Goal: Transaction & Acquisition: Purchase product/service

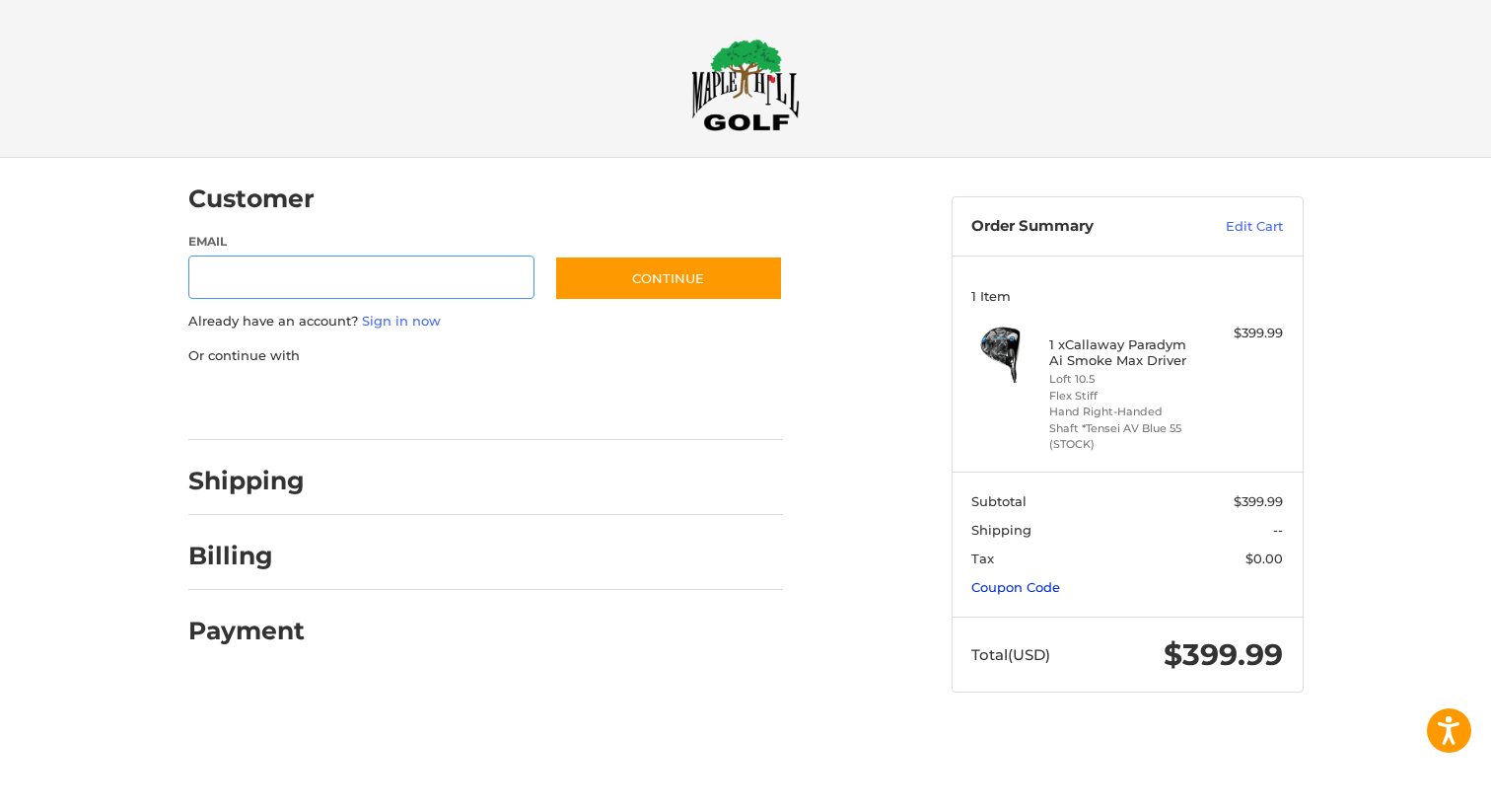
click at [1022, 582] on link "Coupon Code" at bounding box center [1015, 586] width 88 height 16
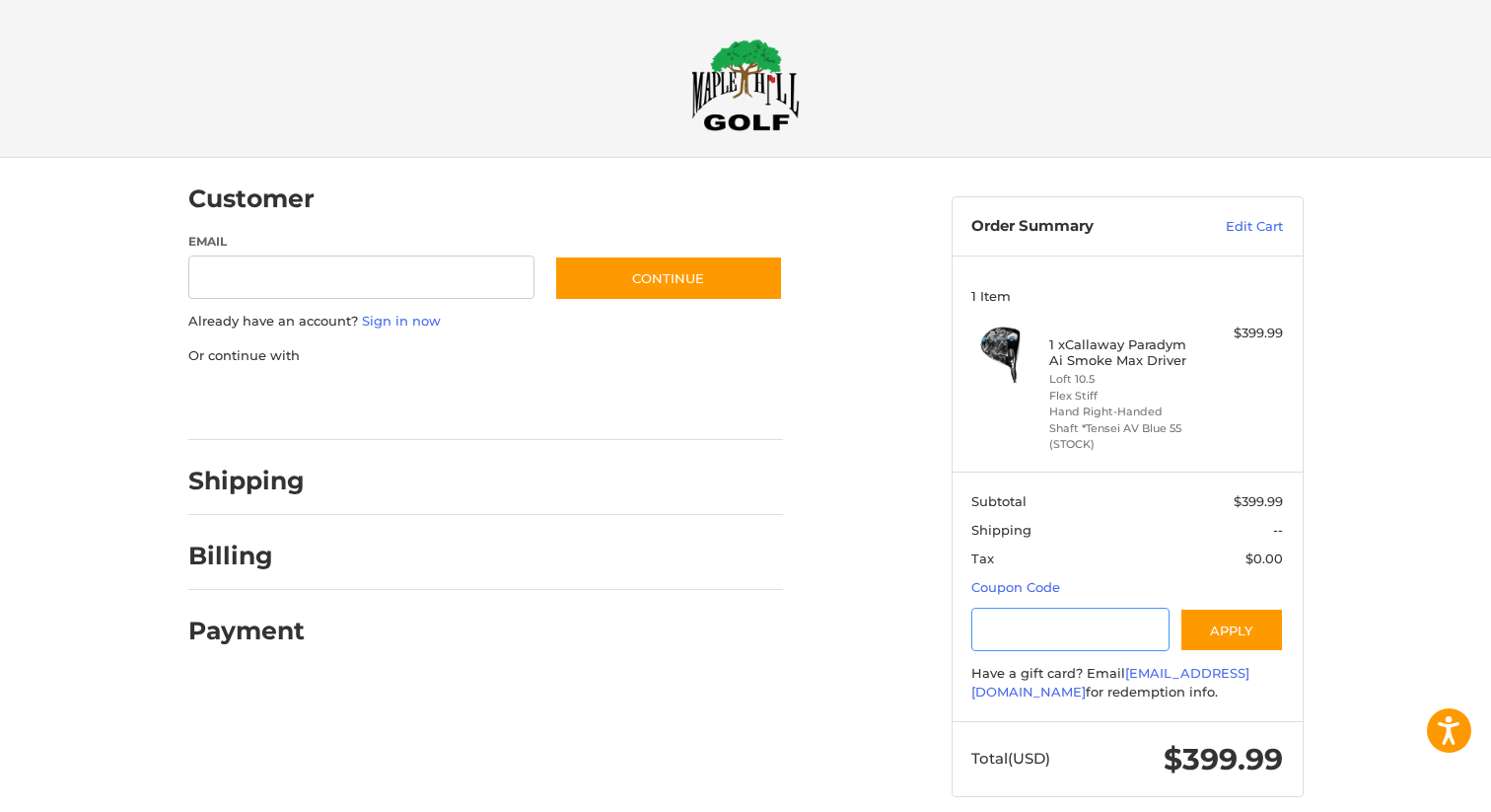
click at [1089, 614] on input "Gift Certificate or Coupon Code" at bounding box center [1070, 629] width 198 height 45
type input "********"
click at [1198, 627] on button "Apply" at bounding box center [1232, 629] width 104 height 45
